Goal: Task Accomplishment & Management: Complete application form

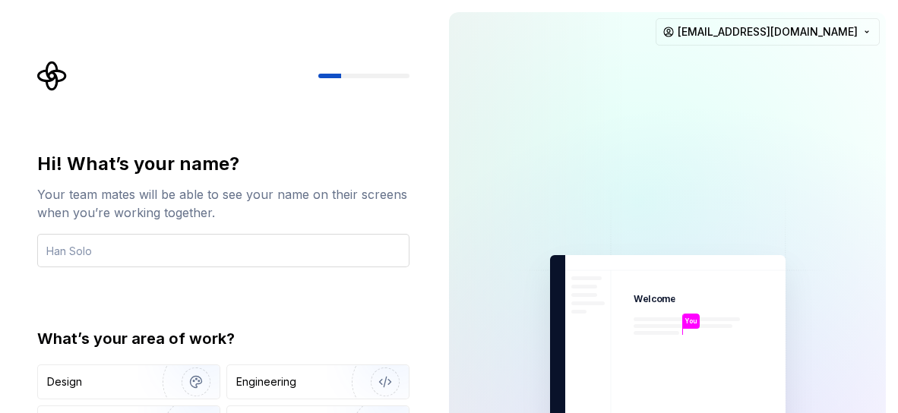
click at [283, 252] on input "text" at bounding box center [223, 250] width 372 height 33
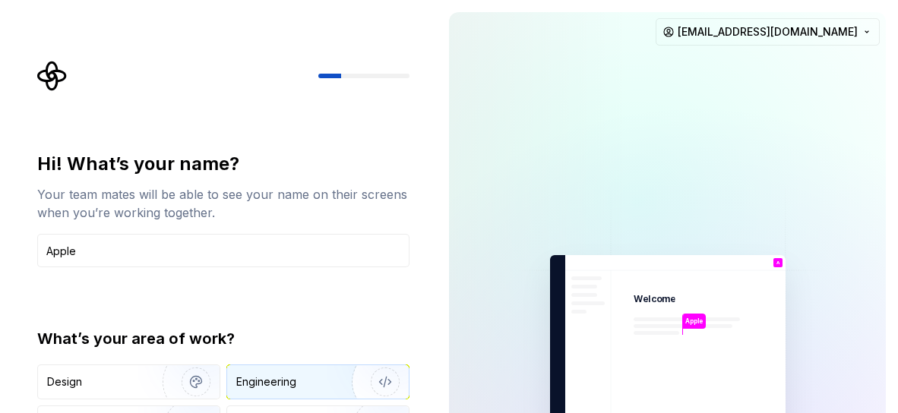
type input "Apple"
click at [289, 377] on div "Engineering" at bounding box center [266, 381] width 60 height 15
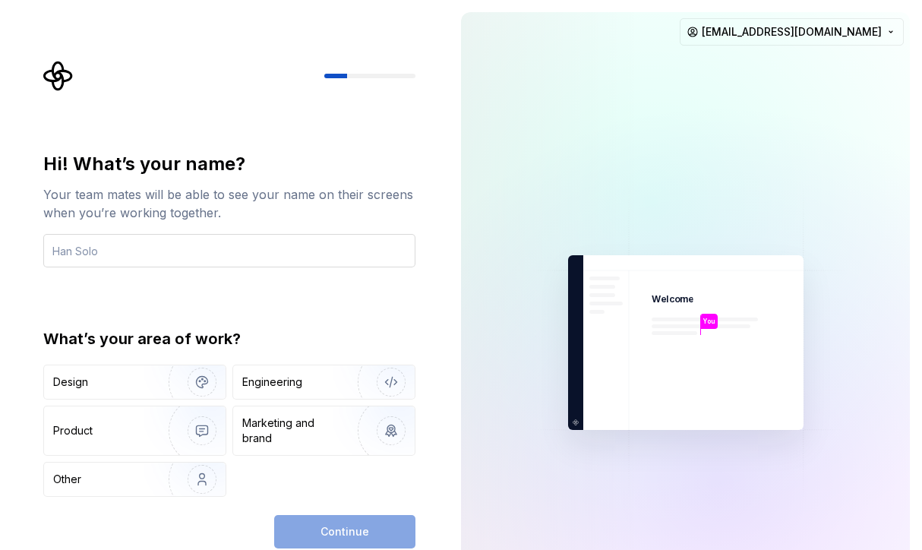
click at [241, 245] on input "text" at bounding box center [229, 250] width 372 height 33
type input "Apple"
click at [262, 375] on div "Engineering" at bounding box center [272, 381] width 60 height 15
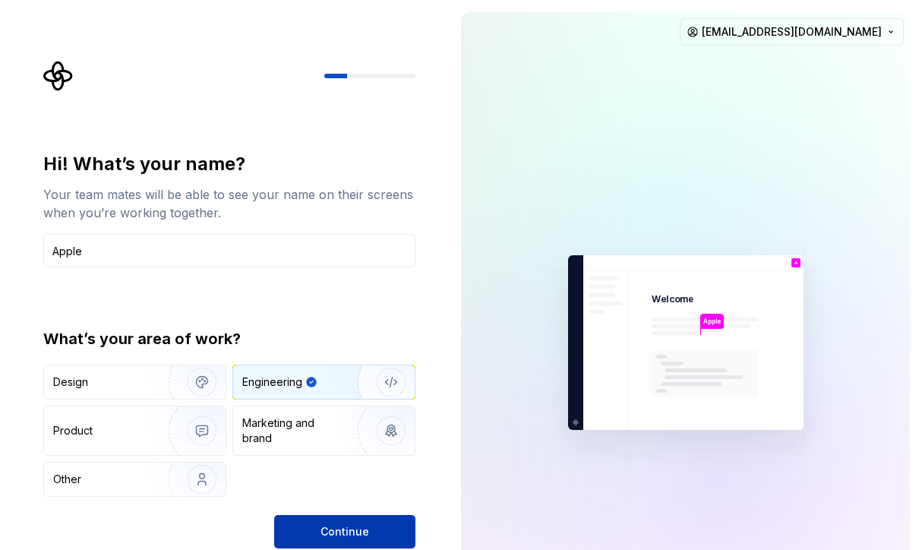
click at [325, 412] on span "Continue" at bounding box center [345, 531] width 49 height 15
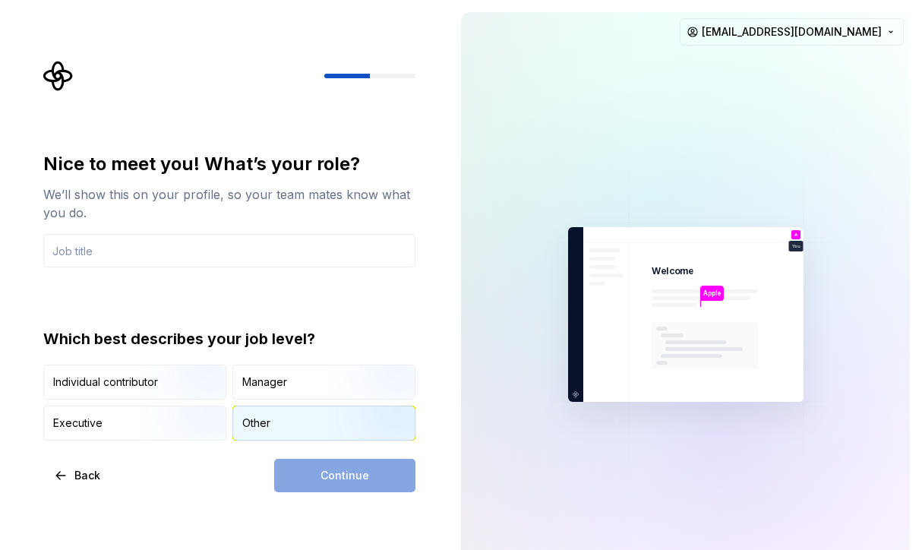
click at [287, 412] on div "Other" at bounding box center [324, 422] width 182 height 33
click at [323, 412] on div "Continue" at bounding box center [344, 475] width 141 height 33
click at [338, 412] on div "Continue" at bounding box center [344, 475] width 141 height 33
click at [209, 256] on input "text" at bounding box center [229, 250] width 372 height 33
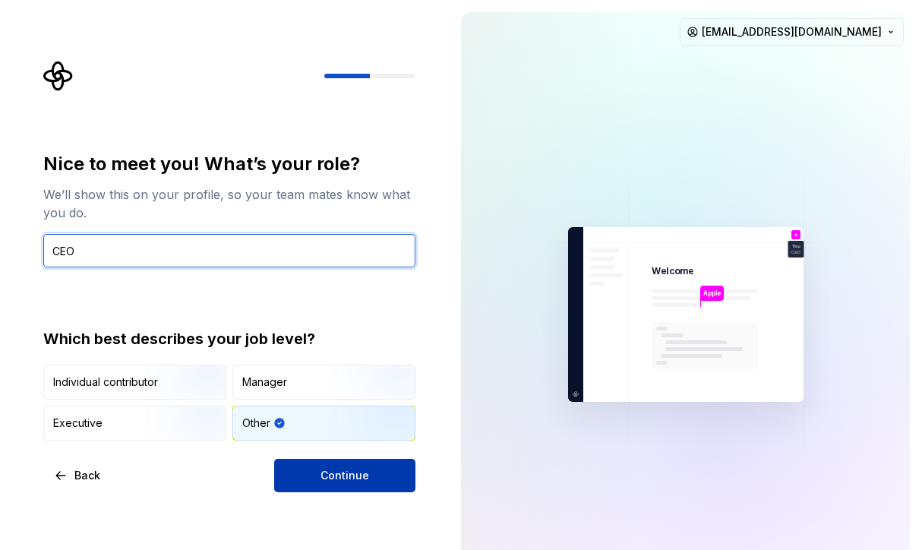
type input "CEO"
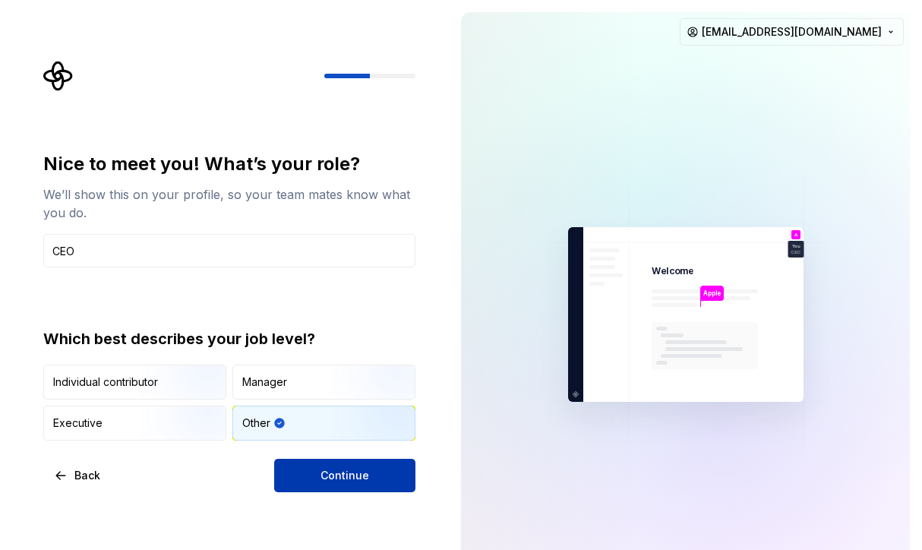
click at [357, 412] on span "Continue" at bounding box center [345, 475] width 49 height 15
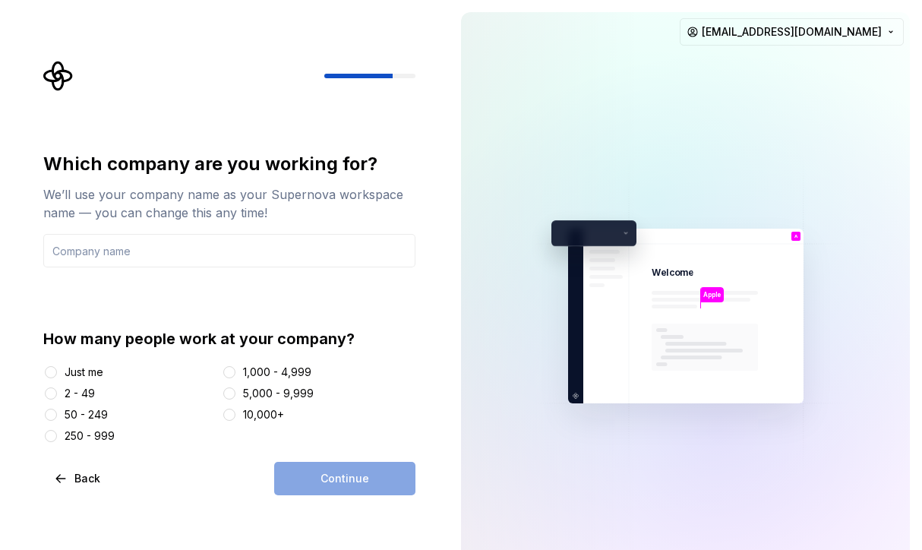
click at [86, 371] on div "Just me" at bounding box center [84, 372] width 39 height 15
click at [57, 371] on button "Just me" at bounding box center [51, 372] width 12 height 12
click at [159, 257] on input "text" at bounding box center [229, 250] width 372 height 33
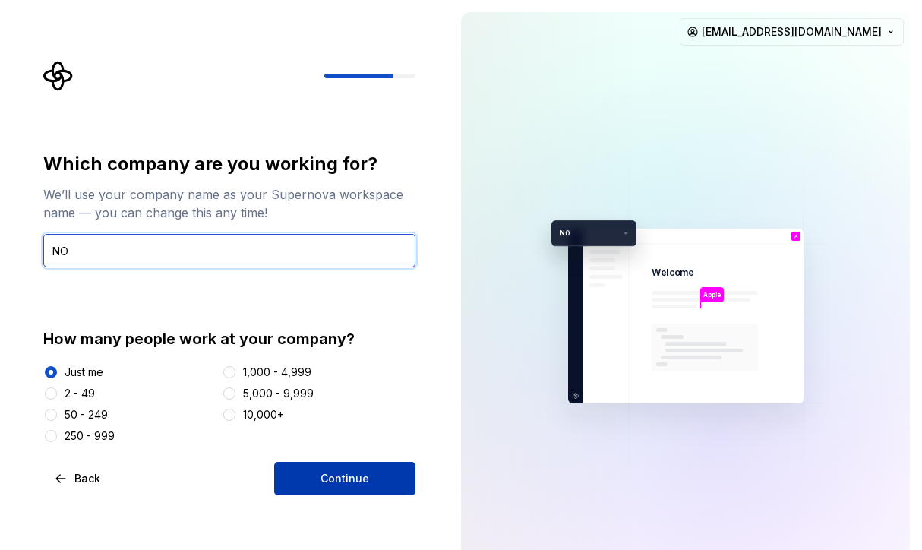
type input "NO"
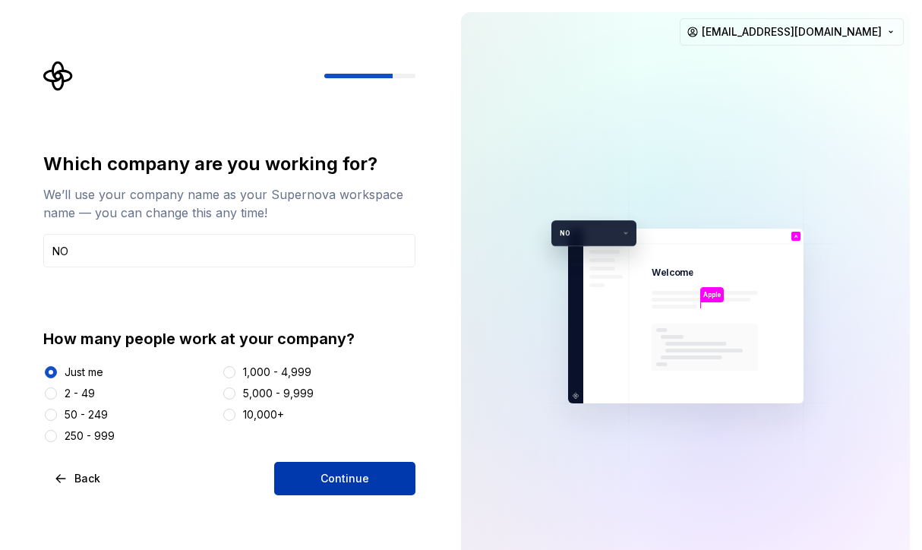
click at [341, 412] on span "Continue" at bounding box center [345, 478] width 49 height 15
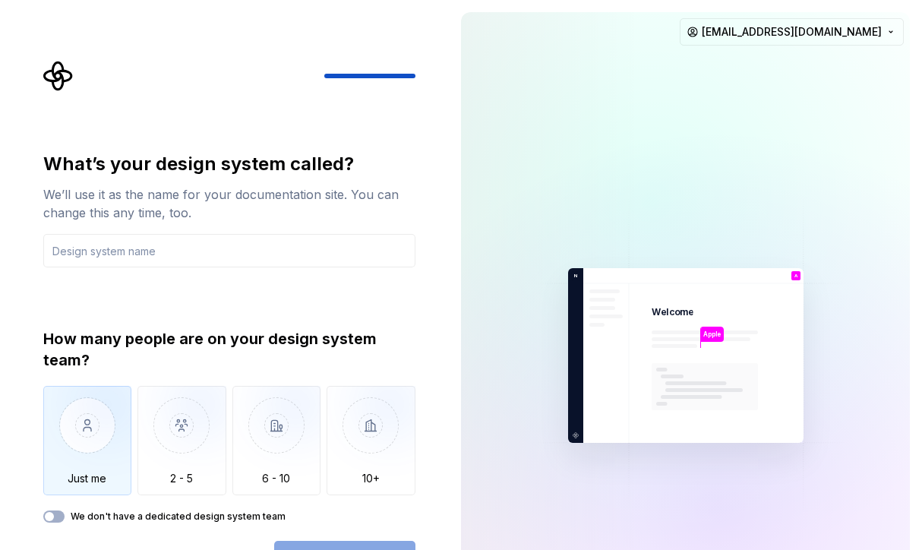
click at [99, 406] on img "button" at bounding box center [87, 437] width 89 height 102
click at [60, 412] on button "We don't have a dedicated design system team" at bounding box center [53, 516] width 21 height 12
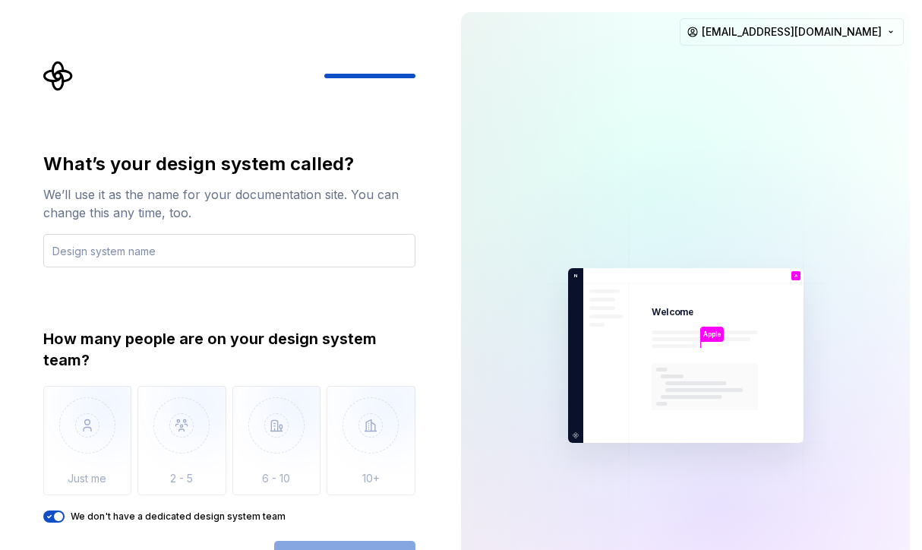
click at [194, 254] on input "text" at bounding box center [229, 250] width 372 height 33
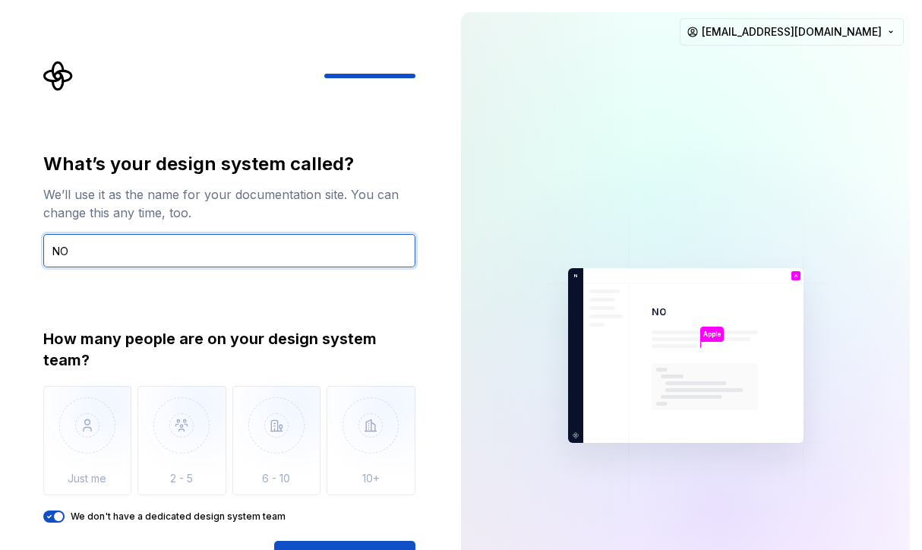
type input "NO"
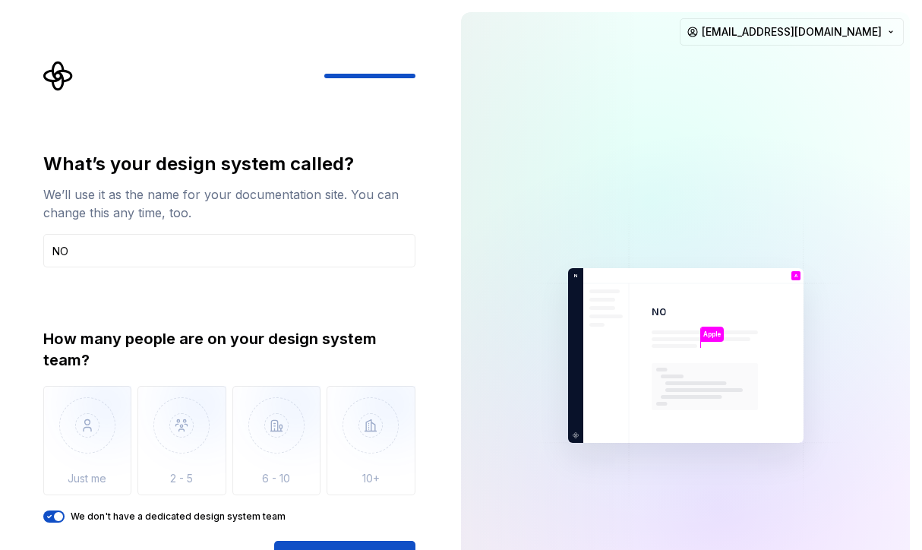
click at [391, 412] on div "What’s your design system called? We’ll use it as the name for your documentati…" at bounding box center [229, 363] width 372 height 422
click at [391, 412] on button "Open Supernova" at bounding box center [344, 557] width 141 height 33
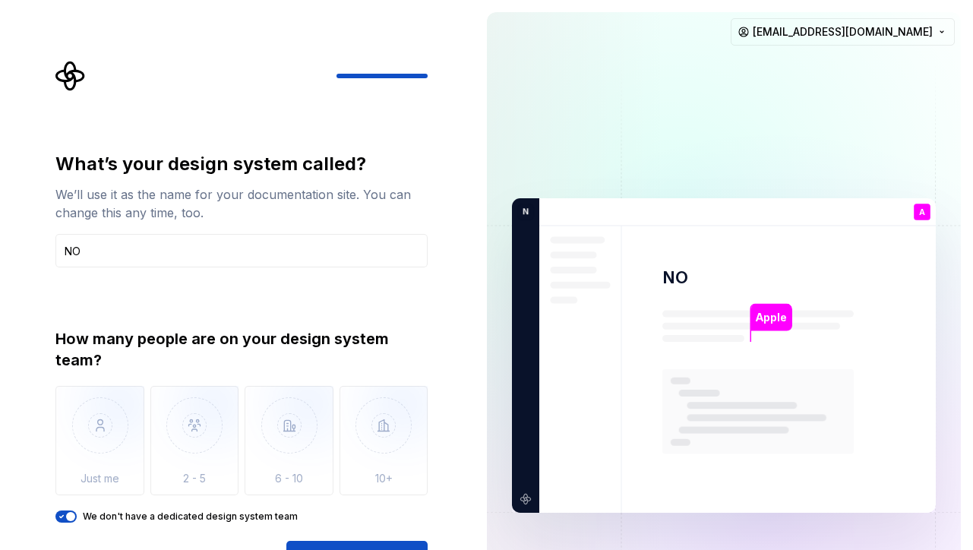
click at [346, 412] on div "Open Supernova" at bounding box center [356, 557] width 141 height 33
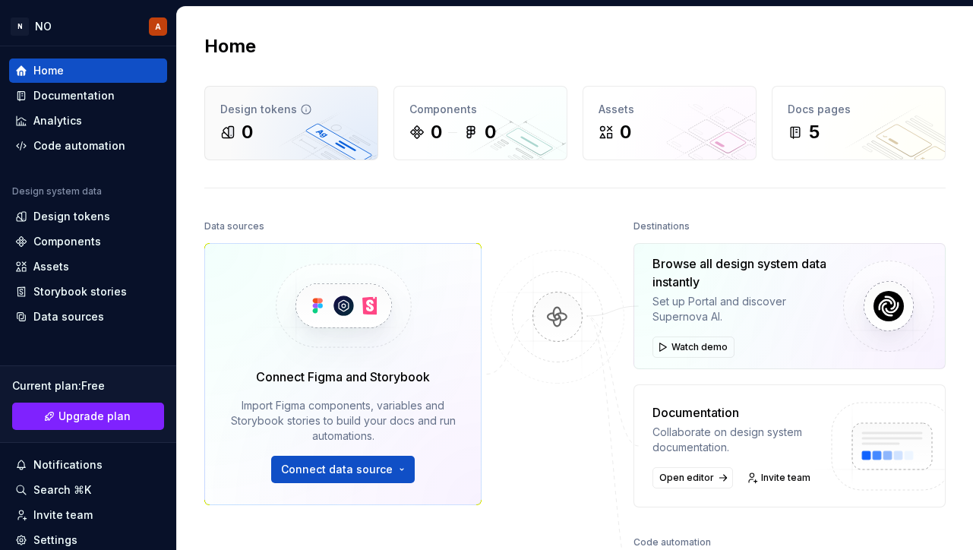
click at [298, 128] on div "0" at bounding box center [291, 132] width 142 height 24
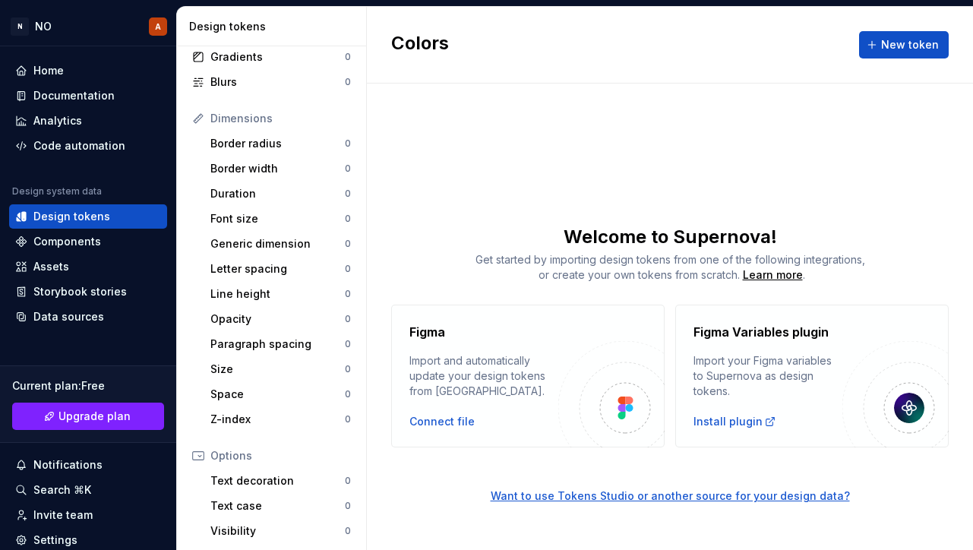
scroll to position [282, 0]
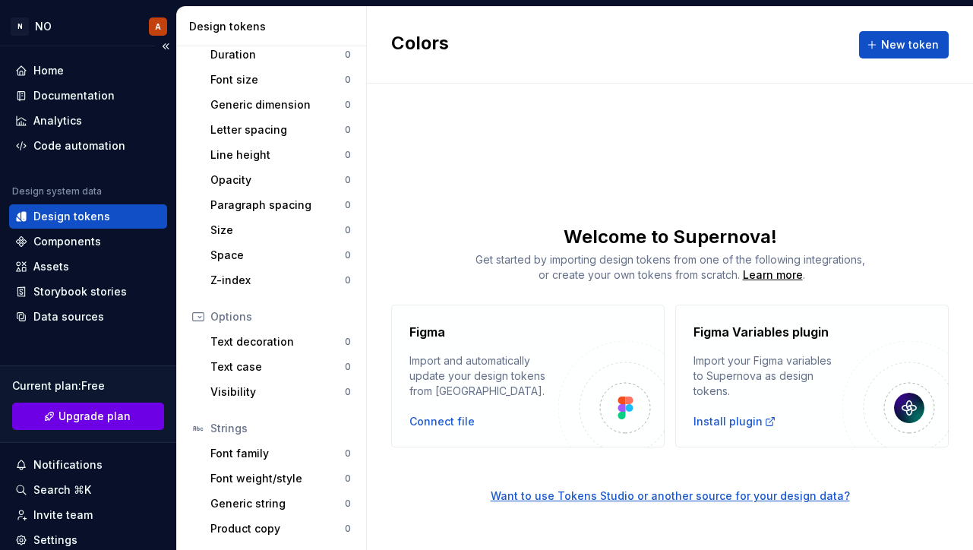
click at [104, 412] on span "Upgrade plan" at bounding box center [94, 416] width 72 height 15
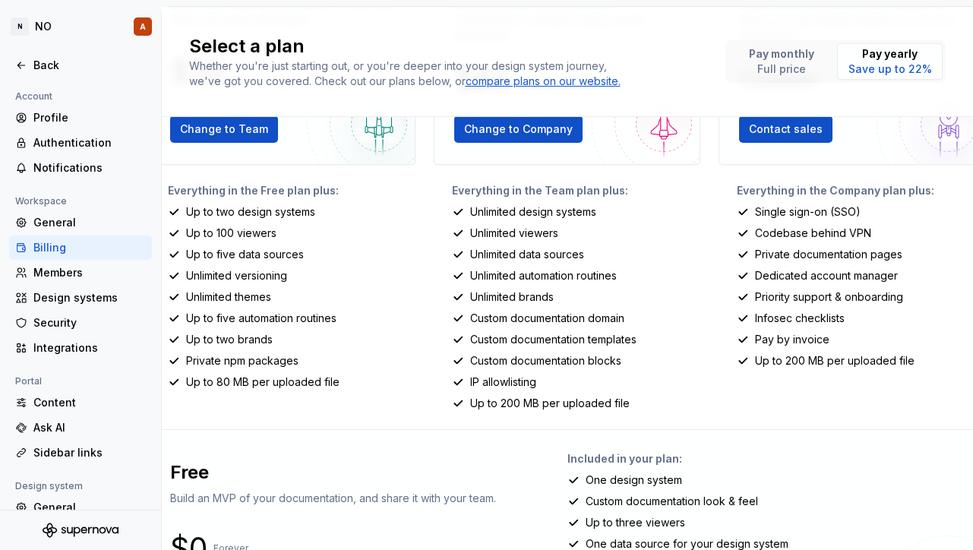
scroll to position [188, 0]
